Goal: Contribute content

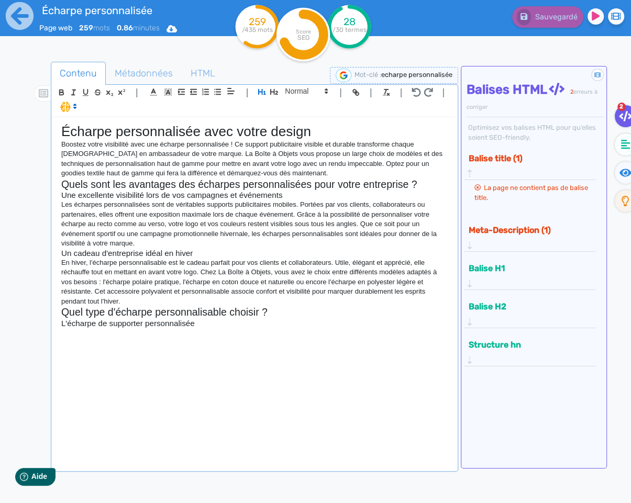
click at [274, 344] on div "Écharpe personnalisée avec votre design Boostez votre visibilité avec une échar…" at bounding box center [254, 293] width 402 height 352
click at [140, 338] on div "Écharpe personnalisée avec votre design Boostez votre visibilité avec une échar…" at bounding box center [254, 293] width 402 height 352
click at [621, 143] on icon at bounding box center [625, 144] width 9 height 9
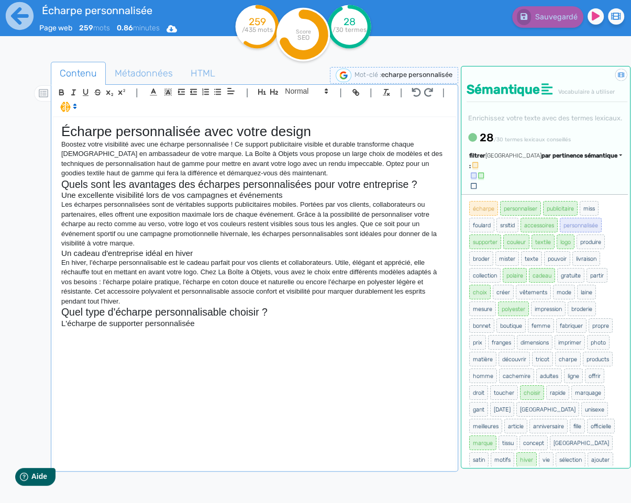
click at [591, 161] on div "Trier par pertinence sémantique" at bounding box center [553, 156] width 137 height 9
click at [556, 194] on link "par fréquence" at bounding box center [529, 187] width 88 height 14
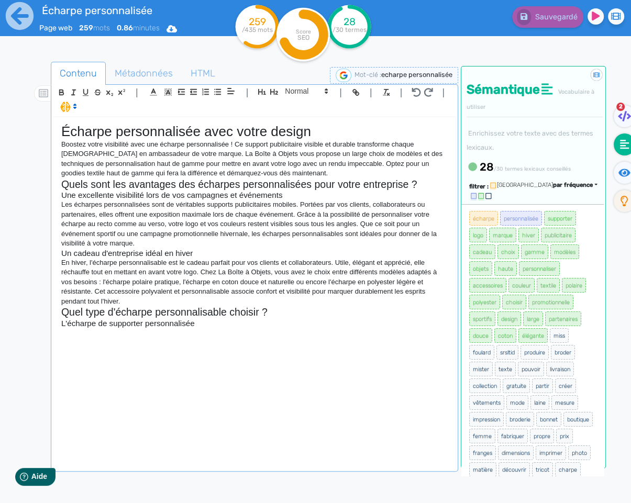
scroll to position [1, 0]
click at [154, 335] on p at bounding box center [254, 332] width 386 height 9
click at [206, 329] on p at bounding box center [254, 332] width 386 height 9
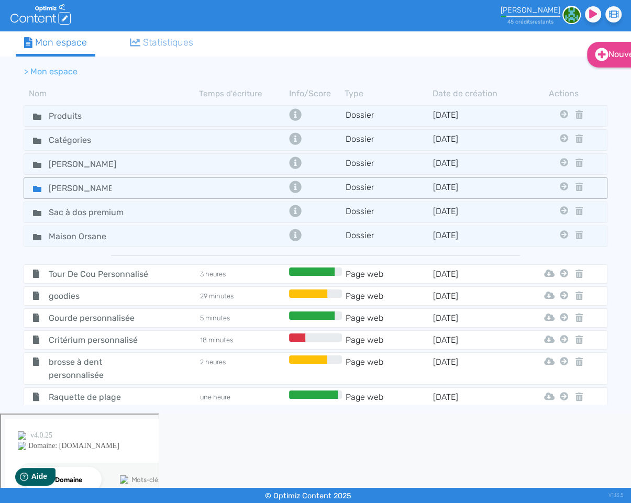
click at [35, 188] on icon at bounding box center [37, 189] width 8 height 6
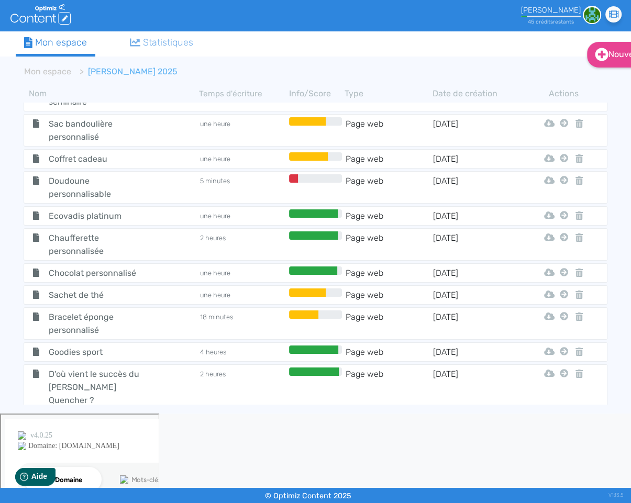
scroll to position [714, 0]
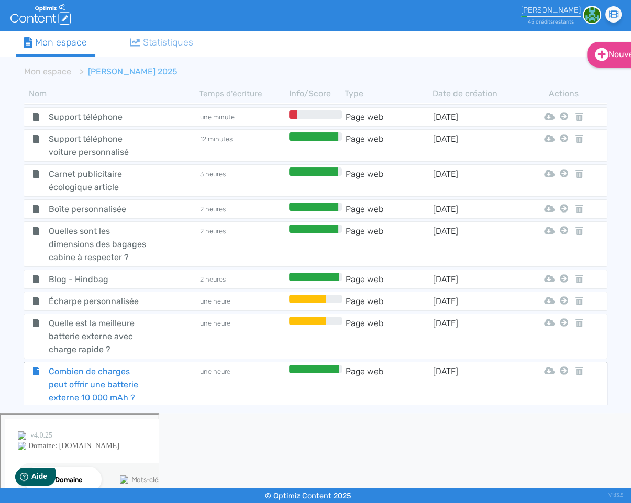
click at [73, 365] on span "Combien de charges peut offrir une batterie externe 10 000 mAh ?" at bounding box center [98, 384] width 115 height 39
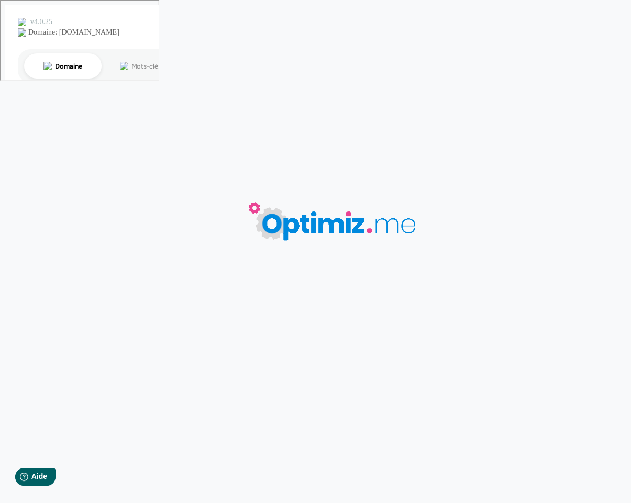
type input "Combien de charges peut offrir une batterie externe 10 000 mAh ?"
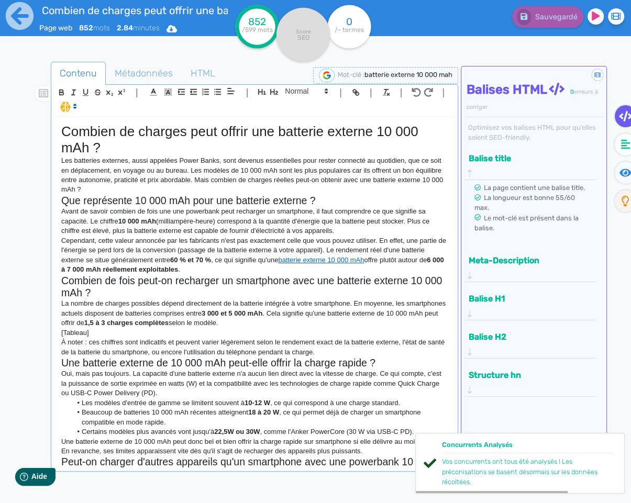
click at [196, 327] on p "La nombre de charges possibles dépend directement de la batterie intégrée à vot…" at bounding box center [254, 313] width 386 height 29
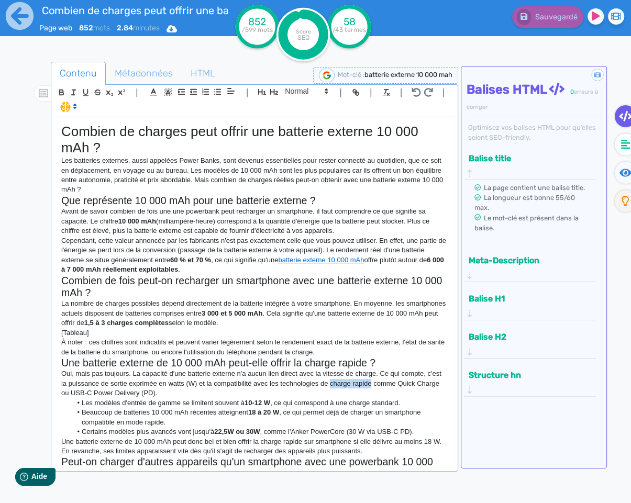
drag, startPoint x: 375, startPoint y: 386, endPoint x: 333, endPoint y: 387, distance: 41.9
click at [334, 387] on p "Oui, mais pas toujours. La capacité d'une batterie externe n'a aucun lien direc…" at bounding box center [254, 383] width 386 height 29
click at [355, 95] on icon "button" at bounding box center [357, 94] width 4 height 4
paste input "[URL][DOMAIN_NAME]"
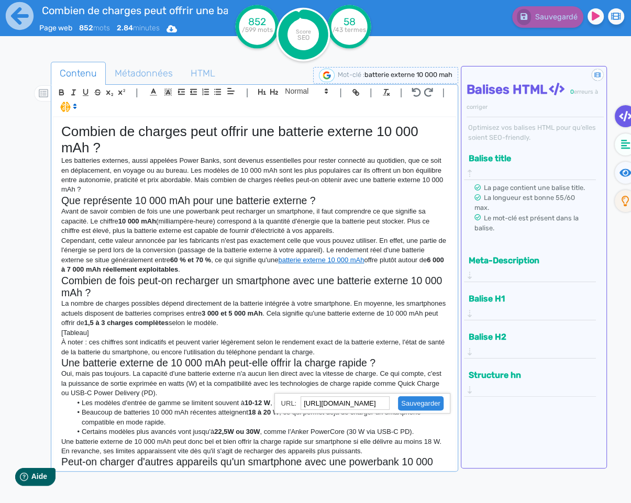
type input "[URL][DOMAIN_NAME]"
click at [430, 403] on link at bounding box center [415, 403] width 53 height 8
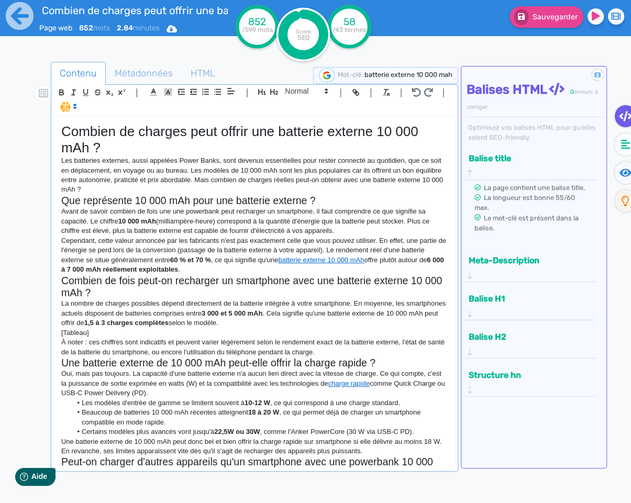
click at [410, 404] on li "Les modèles d'entrée de gamme se limitent souvent à 10-12 W , ce qui correspond…" at bounding box center [259, 402] width 376 height 9
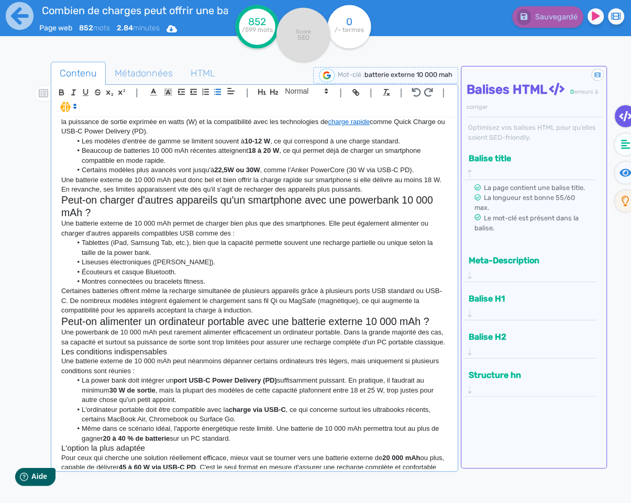
scroll to position [309, 0]
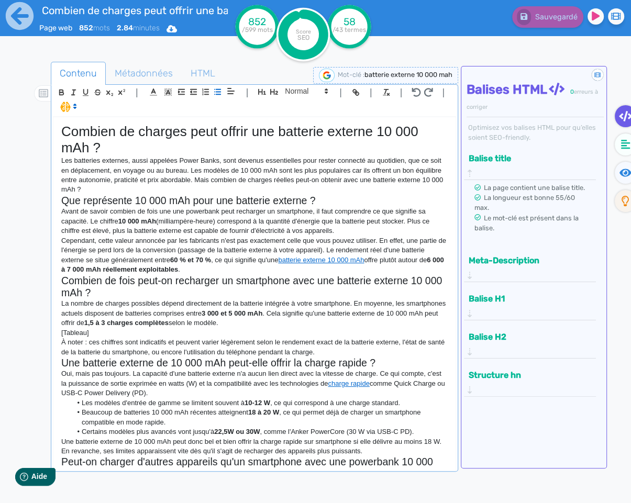
scroll to position [309, 0]
